Goal: Information Seeking & Learning: Learn about a topic

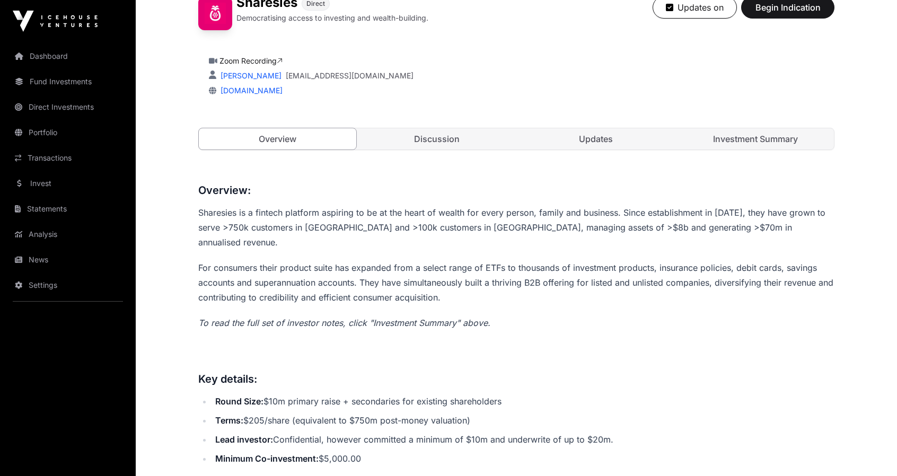
scroll to position [318, 0]
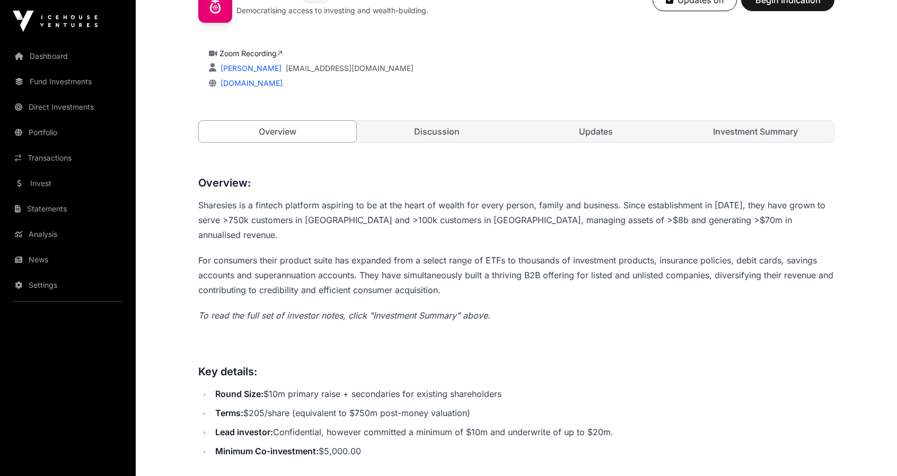
click at [49, 104] on link "Direct Investments" at bounding box center [67, 106] width 119 height 23
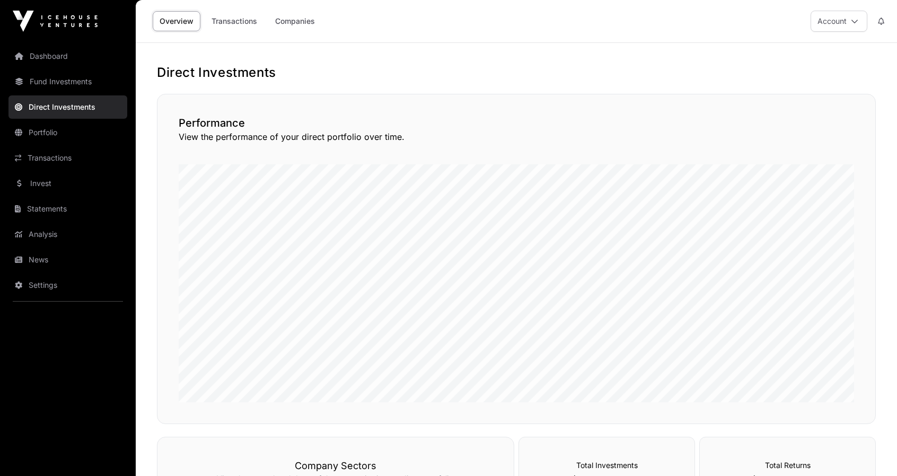
click at [294, 20] on link "Companies" at bounding box center [295, 21] width 54 height 20
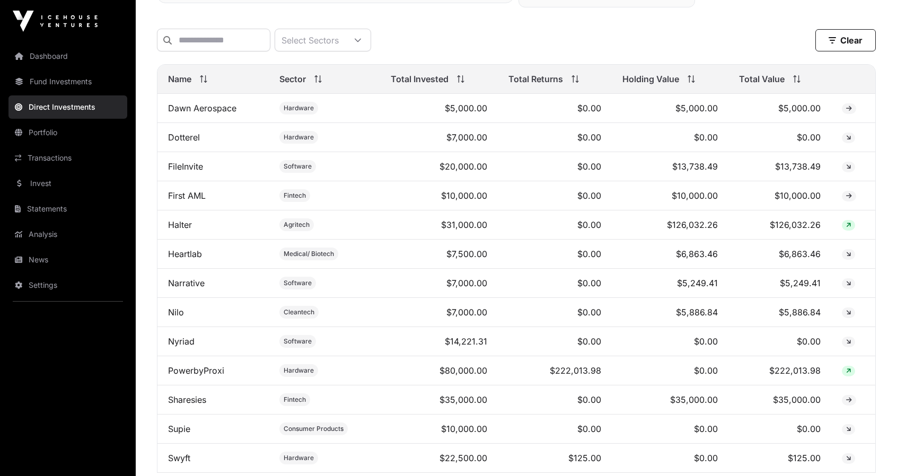
scroll to position [440, 0]
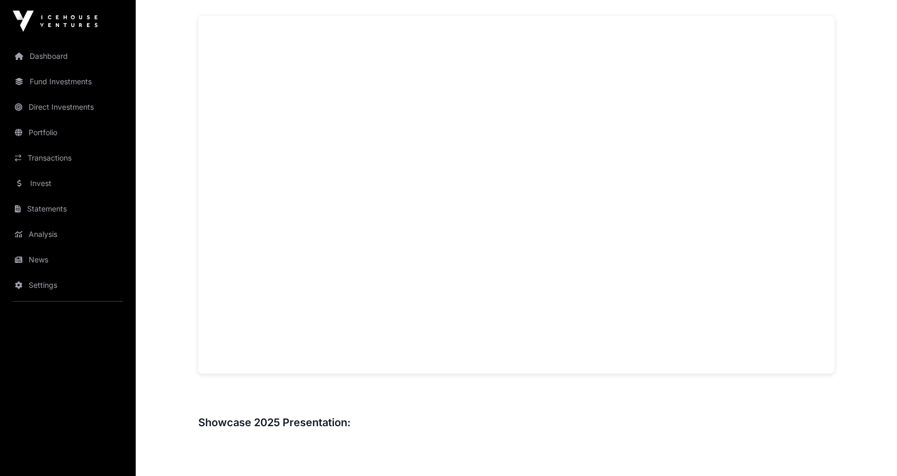
scroll to position [795, 0]
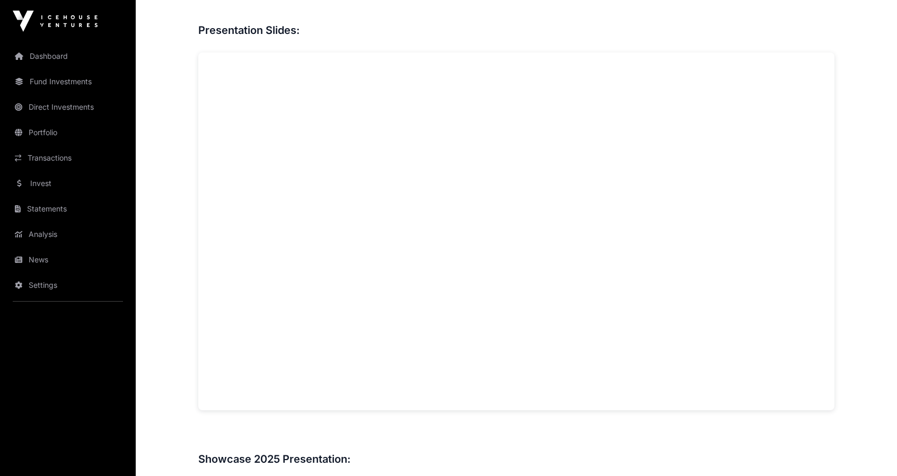
click at [69, 84] on link "Fund Investments" at bounding box center [67, 81] width 119 height 23
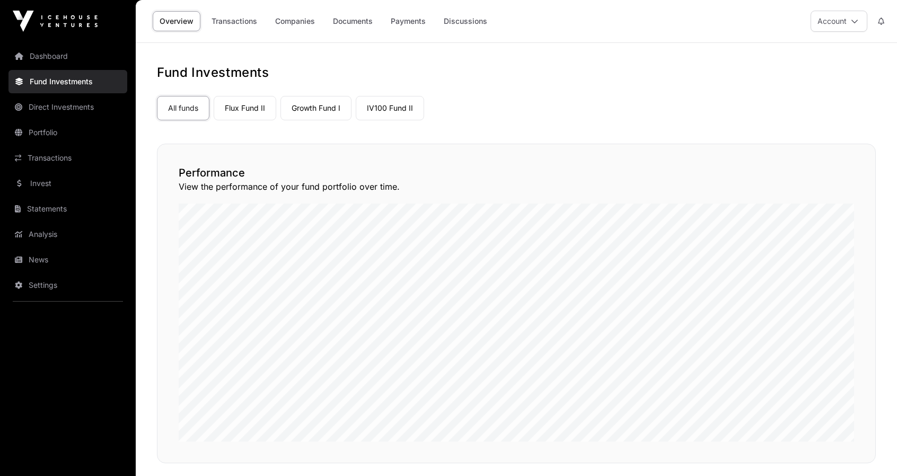
click at [242, 111] on link "Flux Fund II" at bounding box center [245, 108] width 63 height 24
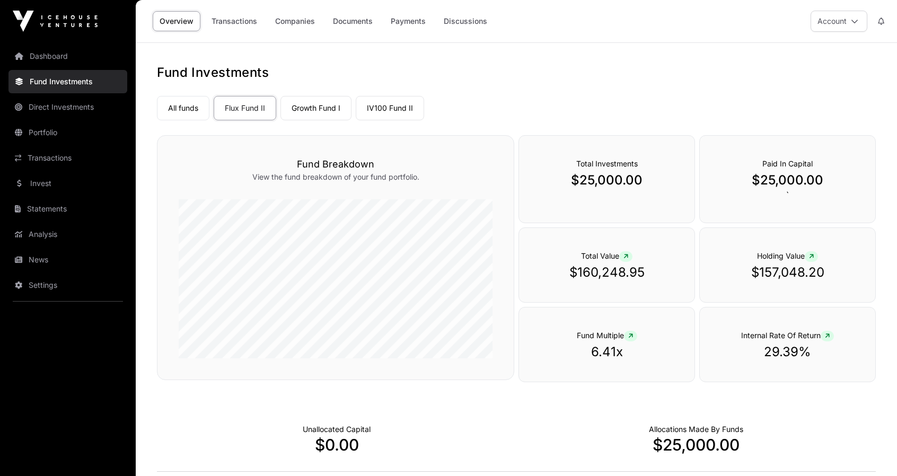
click at [305, 24] on link "Companies" at bounding box center [295, 21] width 54 height 20
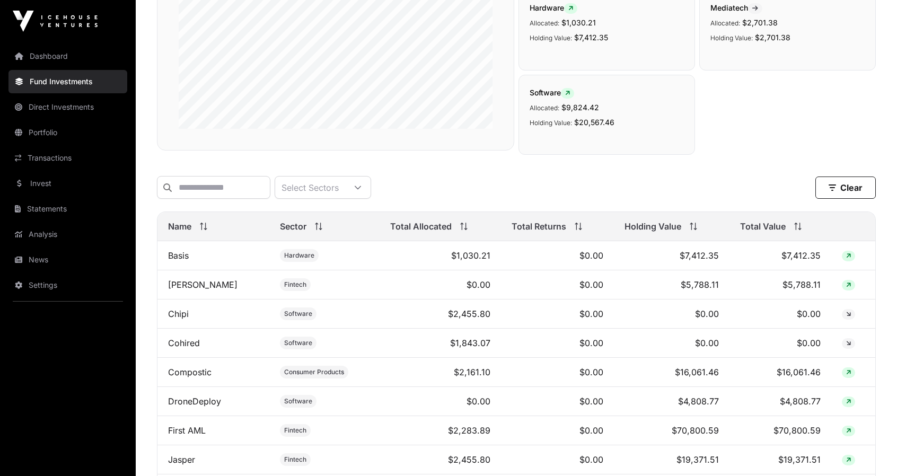
scroll to position [53, 0]
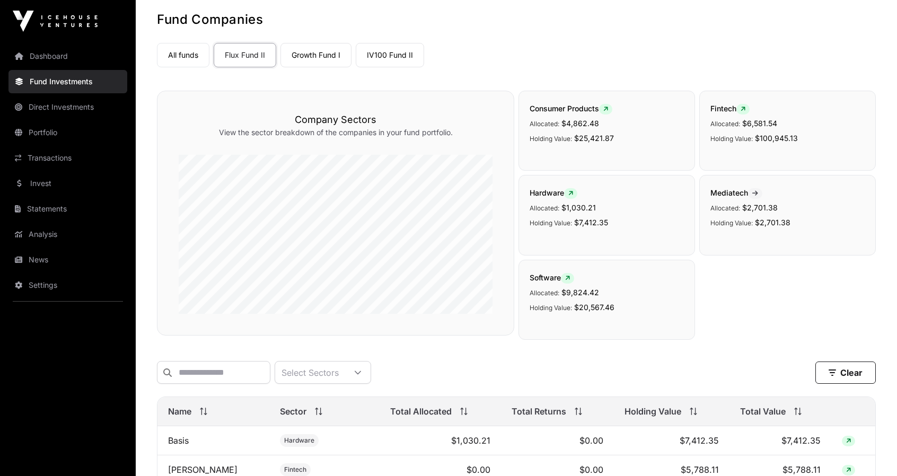
click at [325, 55] on link "Growth Fund I" at bounding box center [316, 55] width 71 height 24
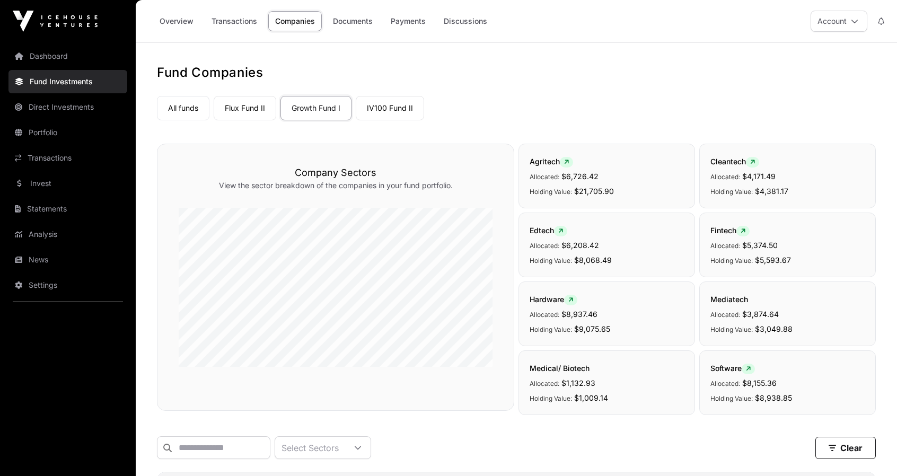
click at [388, 109] on link "IV100 Fund II" at bounding box center [390, 108] width 68 height 24
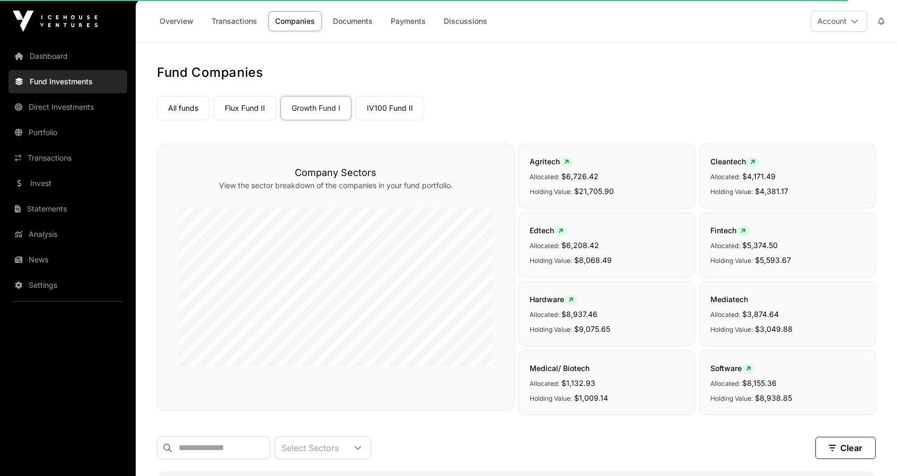
click at [389, 110] on link "IV100 Fund II" at bounding box center [390, 108] width 68 height 24
click at [321, 108] on link "Growth Fund I" at bounding box center [316, 108] width 71 height 24
click at [400, 107] on link "IV100 Fund II" at bounding box center [390, 108] width 68 height 24
click at [189, 109] on link "All funds" at bounding box center [183, 108] width 53 height 24
click at [237, 107] on link "Flux Fund II" at bounding box center [245, 108] width 63 height 24
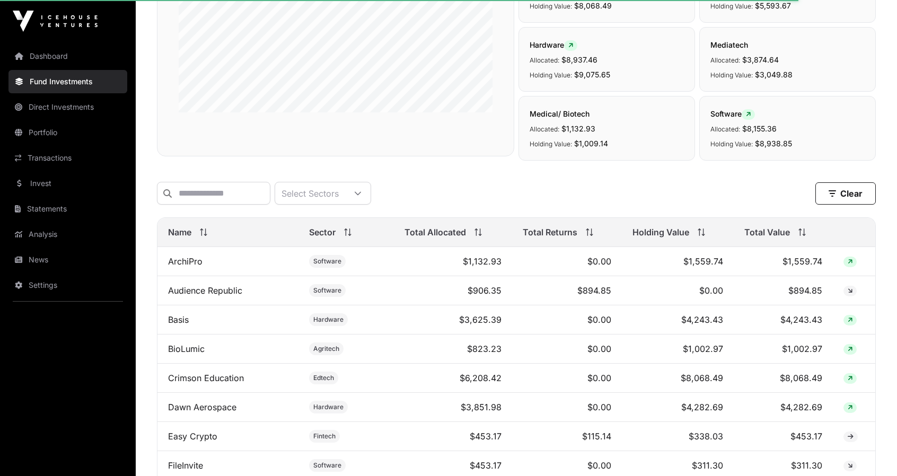
scroll to position [318, 0]
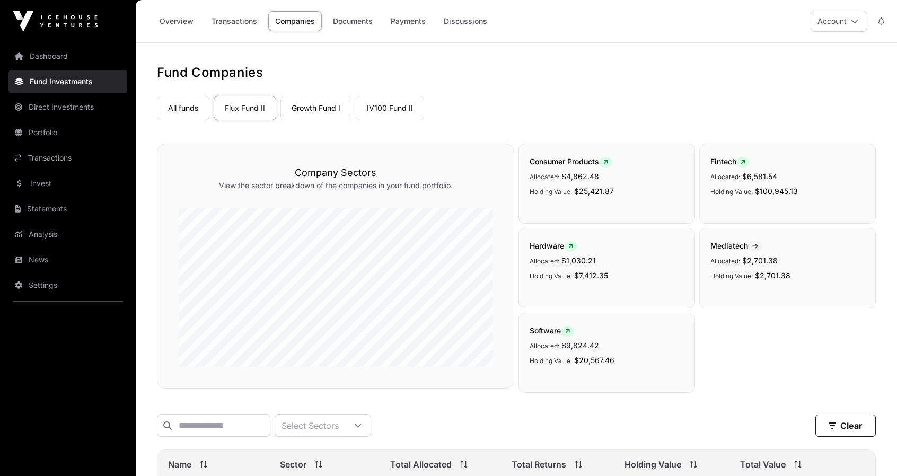
click at [393, 108] on link "IV100 Fund II" at bounding box center [390, 108] width 68 height 24
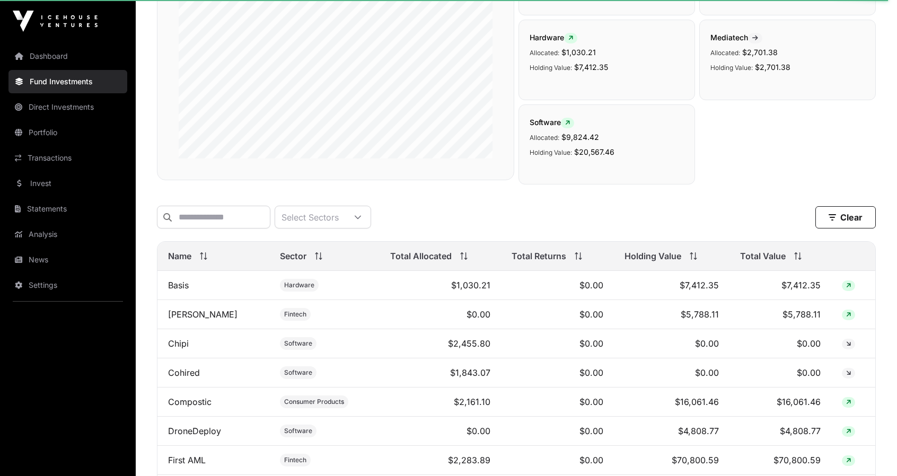
scroll to position [212, 0]
